Goal: Task Accomplishment & Management: Use online tool/utility

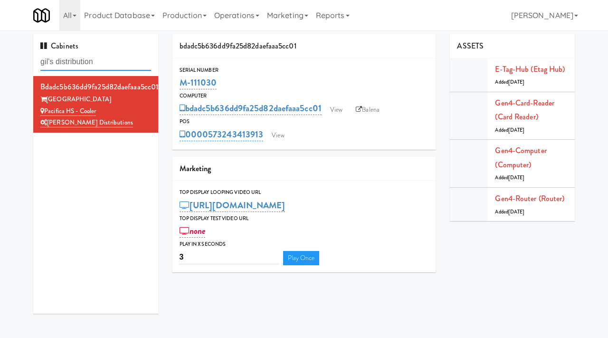
click at [110, 58] on input "gil's distribution" at bounding box center [95, 62] width 111 height 18
type input "ifs"
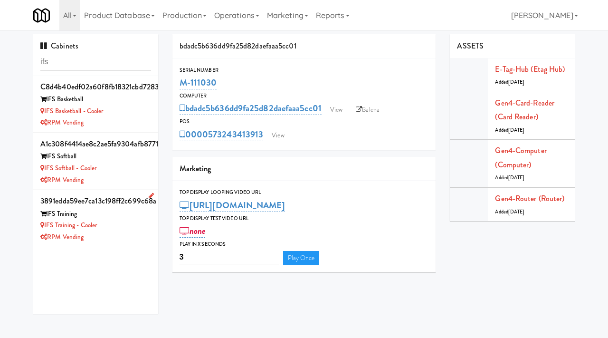
click at [116, 233] on div "RPM Vending" at bounding box center [95, 237] width 111 height 12
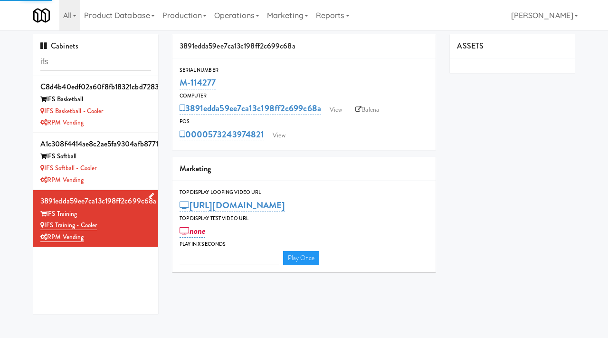
type input "3"
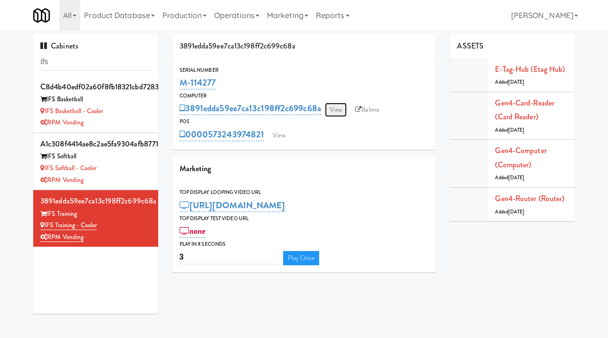
click at [337, 113] on link "View" at bounding box center [336, 110] width 22 height 14
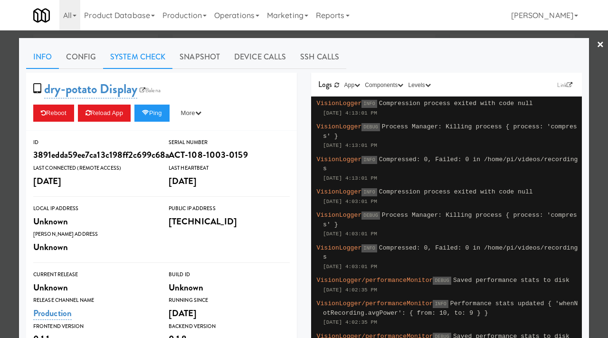
click at [146, 58] on link "System Check" at bounding box center [137, 57] width 69 height 24
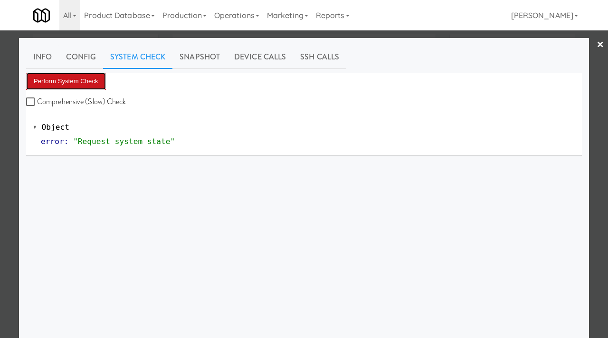
click at [70, 86] on button "Perform System Check" at bounding box center [66, 81] width 80 height 17
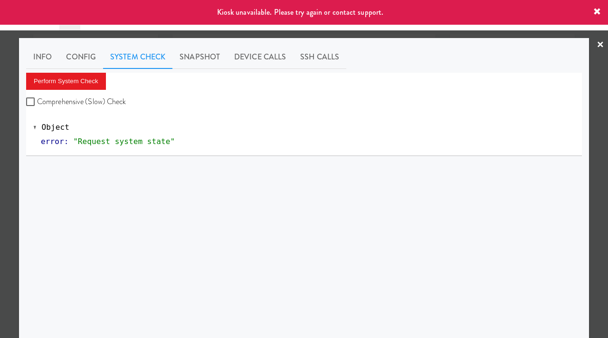
click at [0, 199] on div at bounding box center [304, 169] width 608 height 338
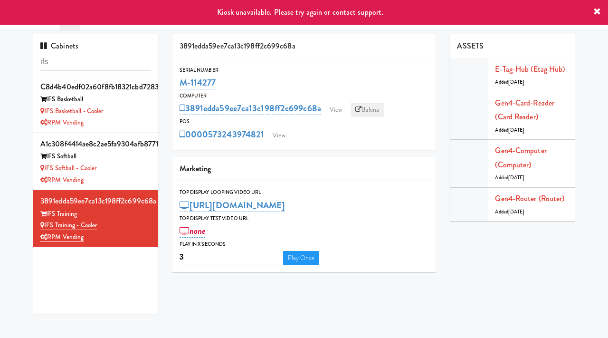
click at [370, 108] on link "Balena" at bounding box center [366, 110] width 33 height 14
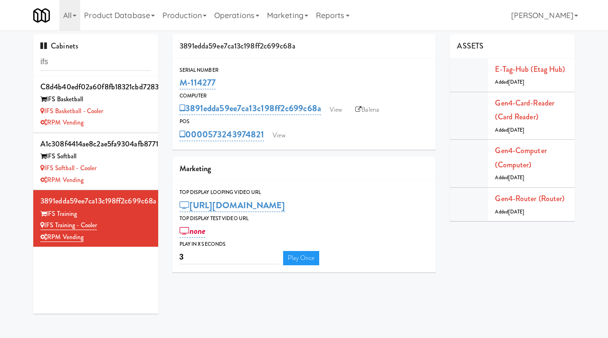
drag, startPoint x: 220, startPoint y: 81, endPoint x: 177, endPoint y: 80, distance: 43.2
click at [177, 80] on div "Serial Number M-114277" at bounding box center [303, 79] width 263 height 26
copy link "M-114277"
click at [335, 110] on link "View" at bounding box center [336, 110] width 22 height 14
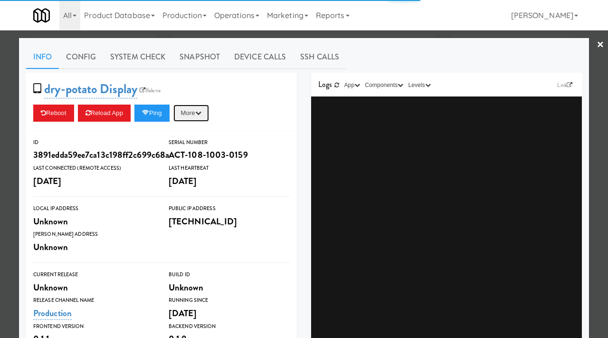
click at [200, 119] on button "More" at bounding box center [191, 112] width 36 height 17
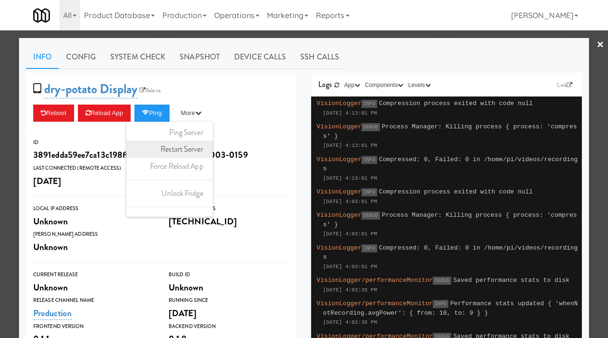
click at [197, 145] on link "Restart Server" at bounding box center [169, 149] width 86 height 17
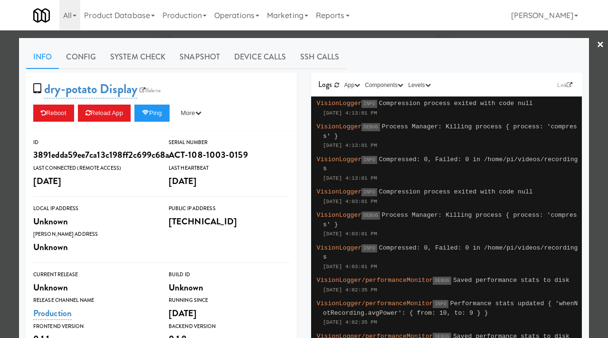
click at [0, 167] on div at bounding box center [304, 169] width 608 height 338
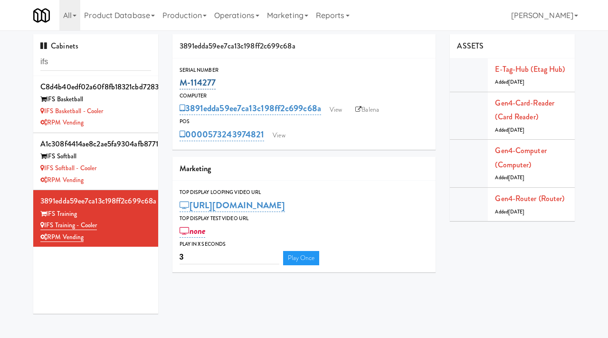
drag, startPoint x: 224, startPoint y: 82, endPoint x: 179, endPoint y: 84, distance: 44.7
click at [179, 84] on div "M-114277" at bounding box center [303, 83] width 249 height 16
copy link "M-114277"
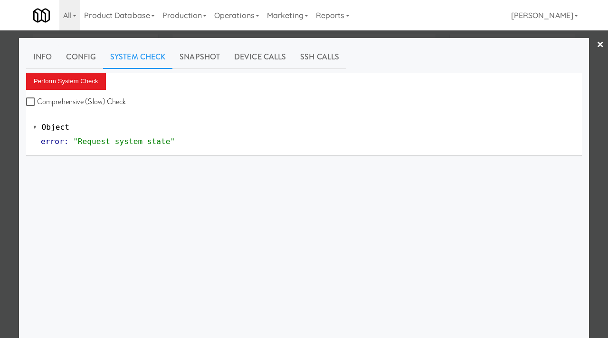
click at [16, 167] on div at bounding box center [304, 169] width 608 height 338
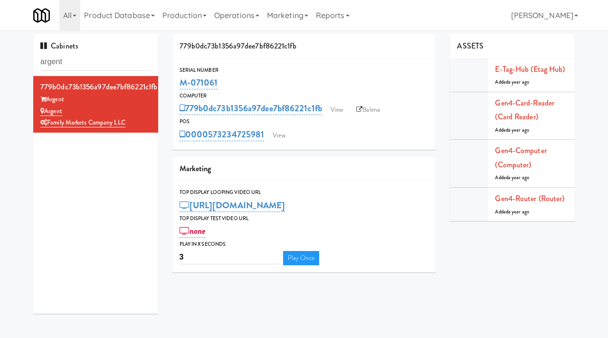
click at [218, 83] on div "M-071061" at bounding box center [303, 83] width 249 height 16
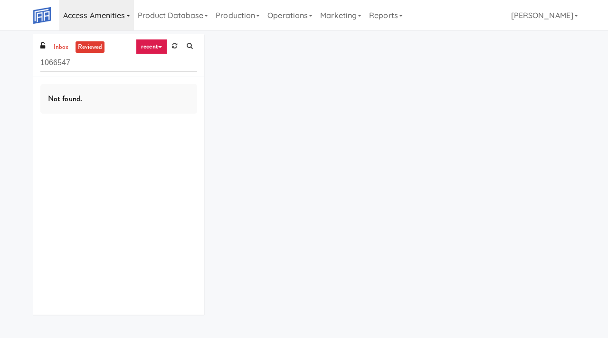
click at [116, 21] on link "Access Amenities" at bounding box center [96, 15] width 75 height 30
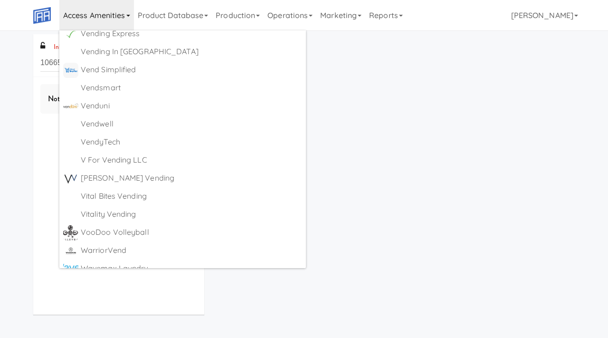
scroll to position [5922, 0]
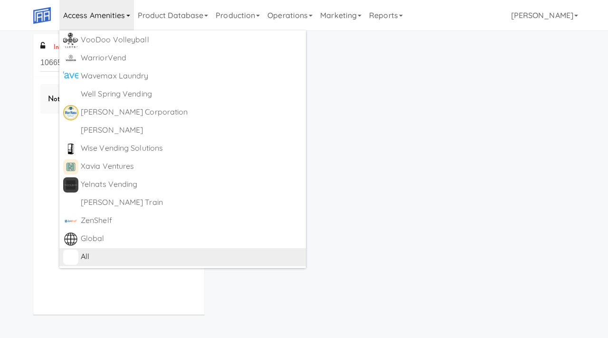
click at [85, 259] on div "All" at bounding box center [191, 256] width 221 height 14
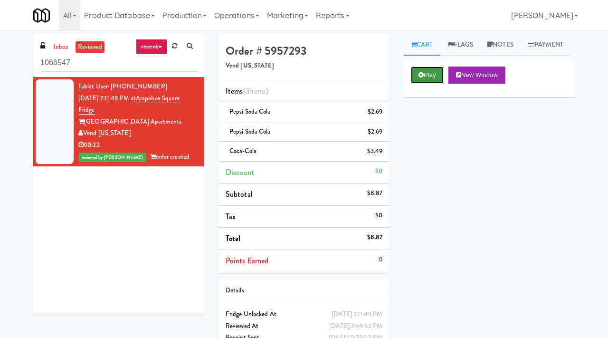
click at [434, 84] on button "Play" at bounding box center [427, 74] width 33 height 17
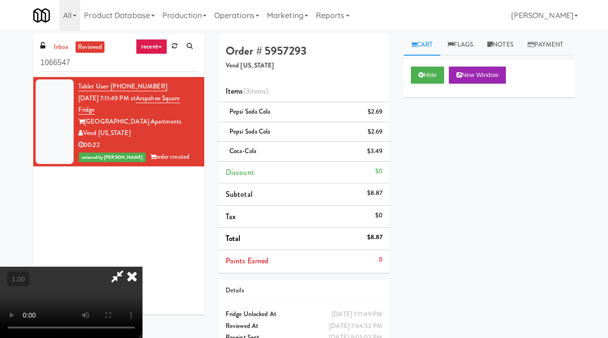
click at [142, 266] on video at bounding box center [71, 301] width 142 height 71
click at [142, 266] on icon at bounding box center [132, 275] width 21 height 19
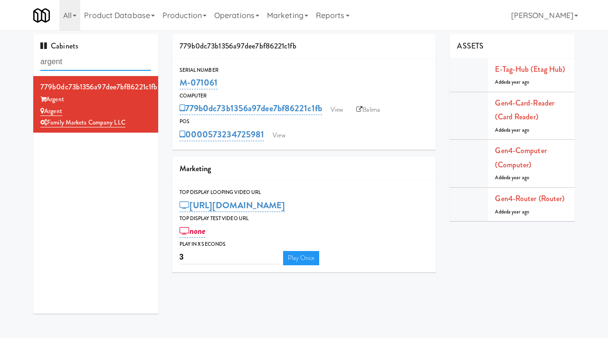
drag, startPoint x: 0, startPoint y: 0, endPoint x: 8, endPoint y: 62, distance: 62.2
click at [8, 62] on div "Cabinets argent 779b0dc73b1356a97dee7bf86221c1fb Argent Argent Family Markets C…" at bounding box center [304, 177] width 608 height 286
type input "resa"
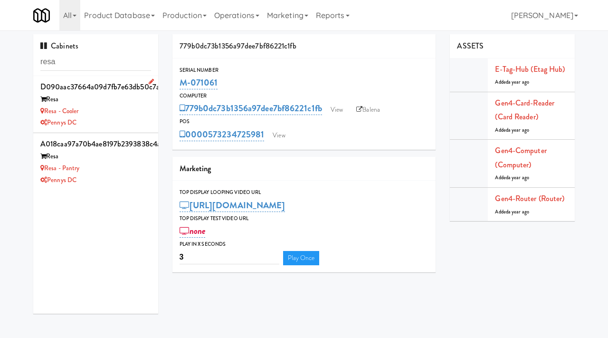
click at [108, 118] on div "Pennys DC" at bounding box center [95, 123] width 111 height 12
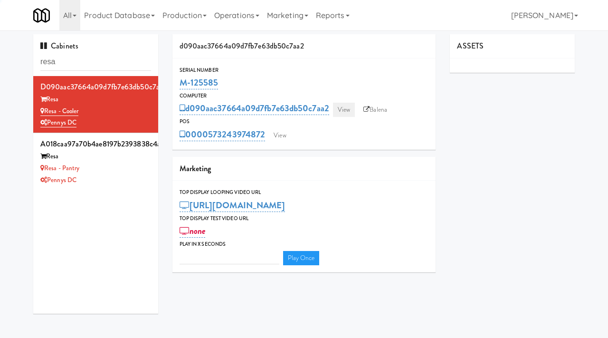
type input "3"
click at [348, 106] on link "View" at bounding box center [344, 110] width 22 height 14
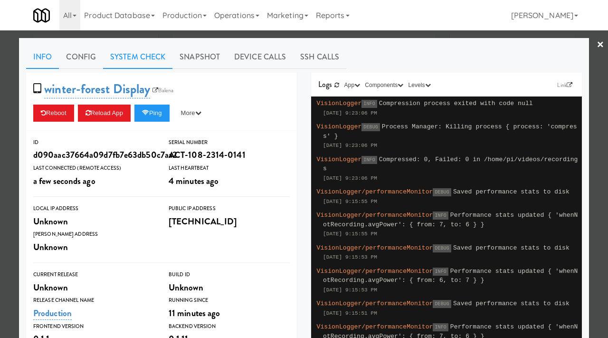
click at [156, 56] on link "System Check" at bounding box center [137, 57] width 69 height 24
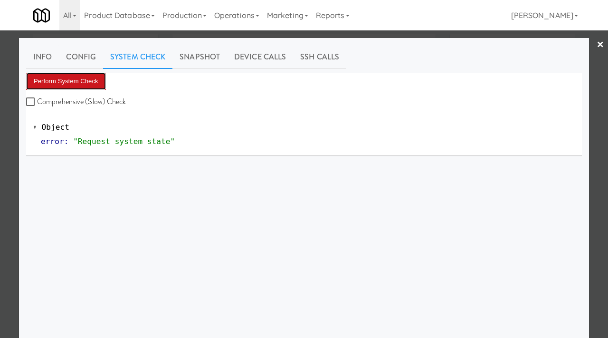
click at [60, 80] on button "Perform System Check" at bounding box center [66, 81] width 80 height 17
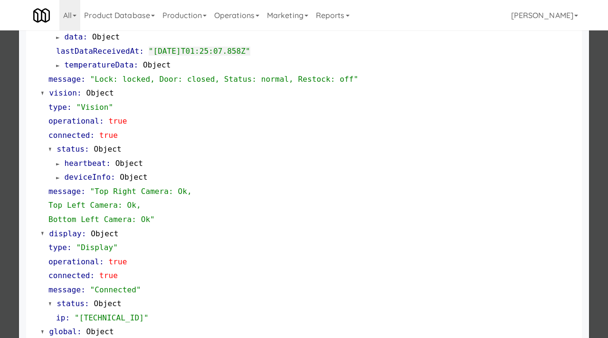
scroll to position [322, 0]
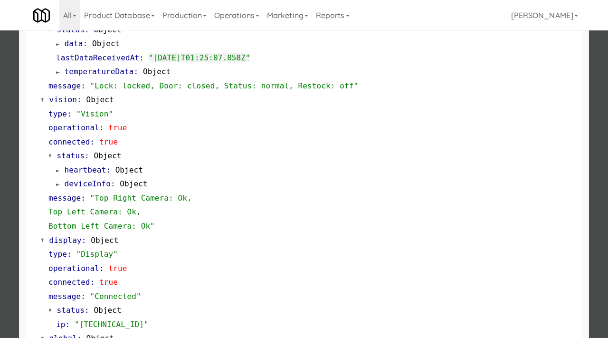
click at [0, 166] on div at bounding box center [304, 169] width 608 height 338
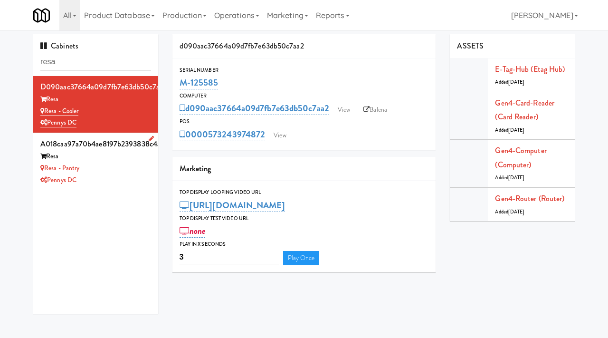
click at [106, 168] on div "Resa - Pantry" at bounding box center [95, 168] width 111 height 12
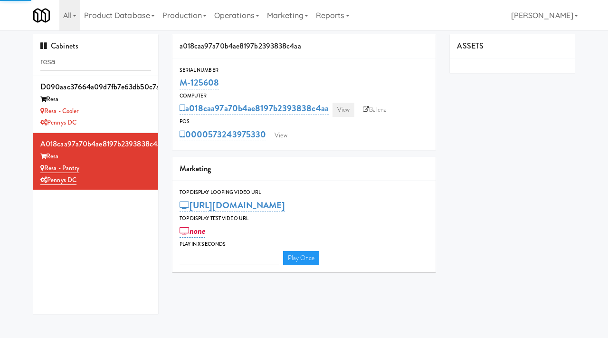
type input "3"
click at [338, 108] on link "View" at bounding box center [343, 110] width 22 height 14
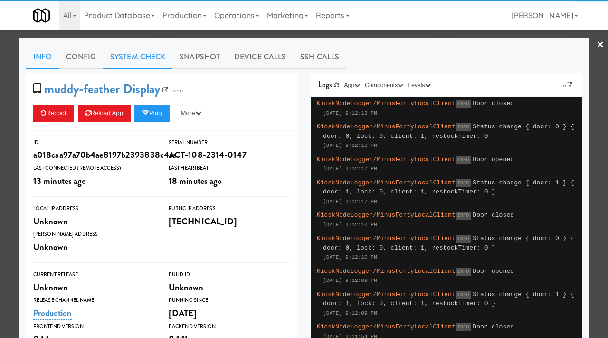
click at [137, 59] on link "System Check" at bounding box center [137, 57] width 69 height 24
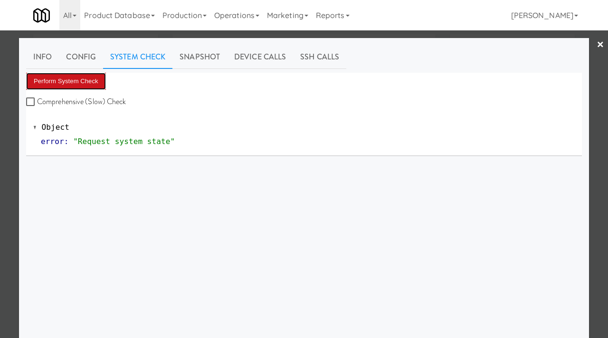
click at [67, 73] on button "Perform System Check" at bounding box center [66, 81] width 80 height 17
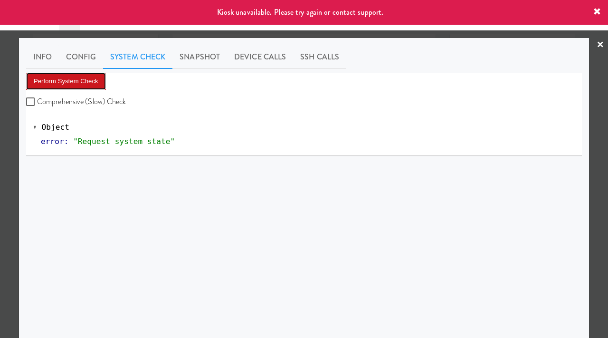
click at [73, 80] on button "Perform System Check" at bounding box center [66, 81] width 80 height 17
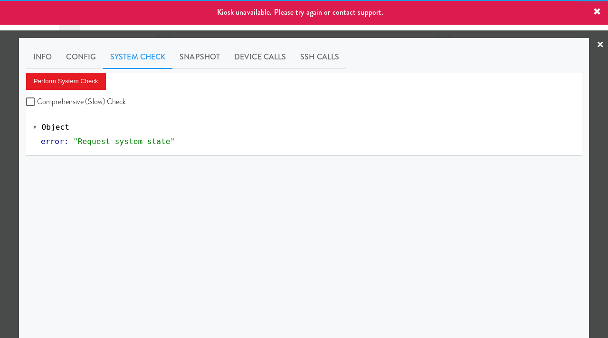
click at [0, 158] on div at bounding box center [304, 169] width 608 height 338
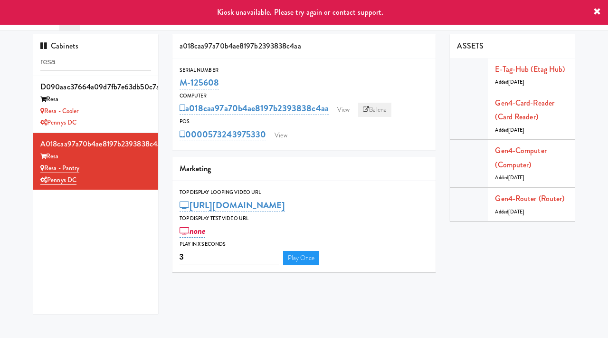
click at [377, 110] on link "Balena" at bounding box center [374, 110] width 33 height 14
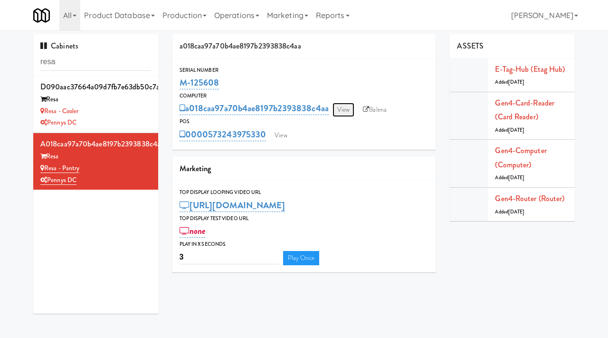
click at [347, 109] on link "View" at bounding box center [343, 110] width 22 height 14
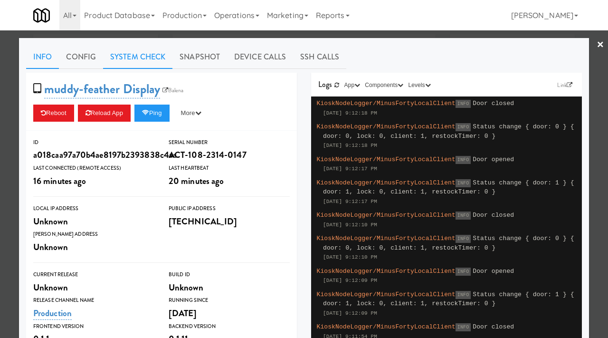
click at [134, 62] on link "System Check" at bounding box center [137, 57] width 69 height 24
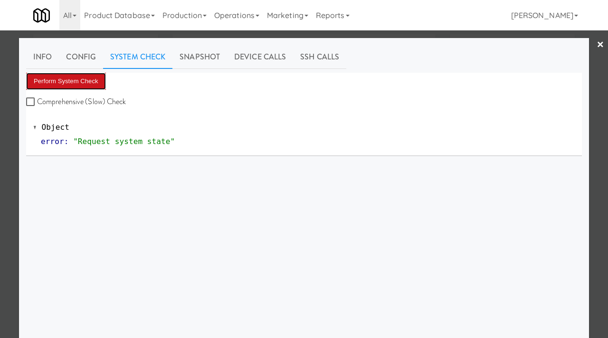
click at [72, 80] on button "Perform System Check" at bounding box center [66, 81] width 80 height 17
click at [0, 137] on div at bounding box center [304, 169] width 608 height 338
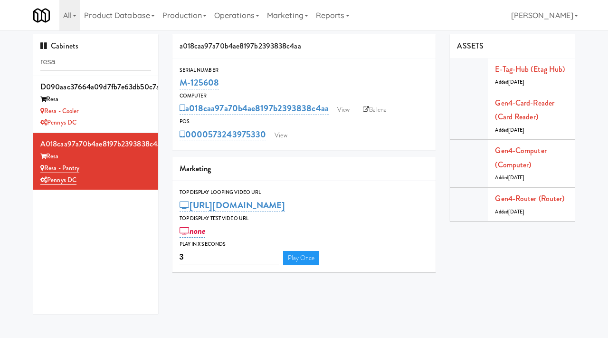
drag, startPoint x: 224, startPoint y: 85, endPoint x: 177, endPoint y: 82, distance: 46.7
click at [177, 82] on div "Serial Number M-125608" at bounding box center [303, 79] width 263 height 26
copy link "M-125608"
drag, startPoint x: 86, startPoint y: 170, endPoint x: 46, endPoint y: 170, distance: 40.8
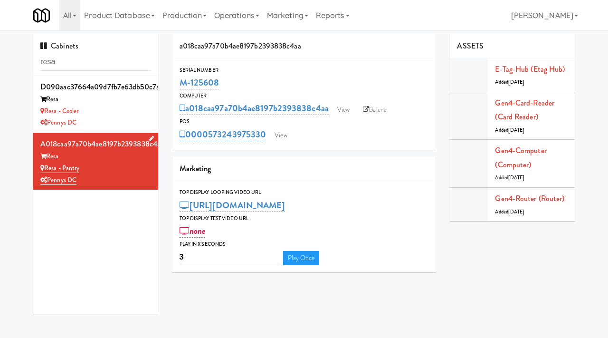
click at [46, 170] on div "Resa - Pantry" at bounding box center [95, 168] width 111 height 12
copy link "Resa - Pantry"
